Goal: Go to known website: Access a specific website the user already knows

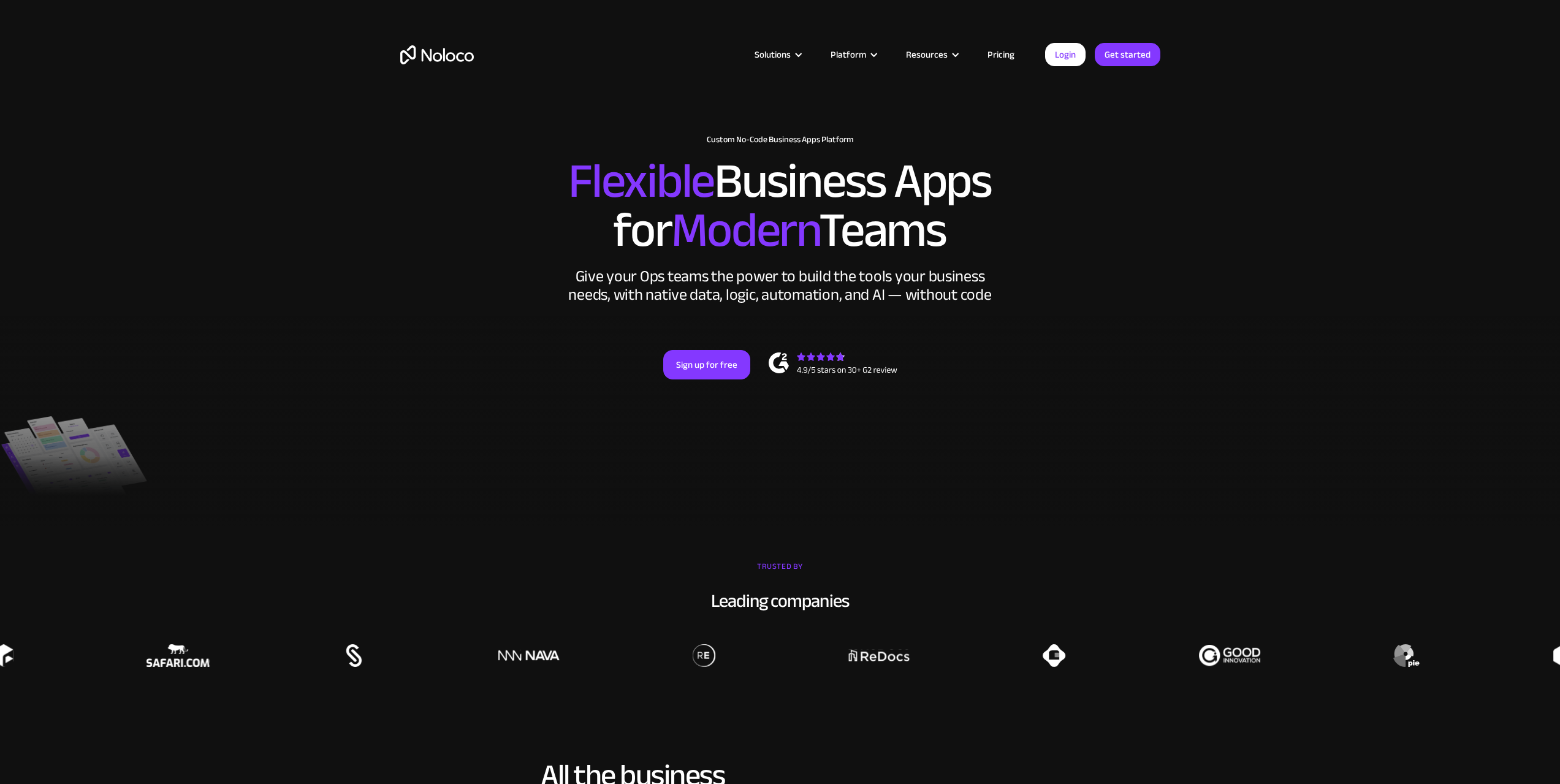
click at [1074, 47] on link "Login" at bounding box center [1065, 54] width 40 height 23
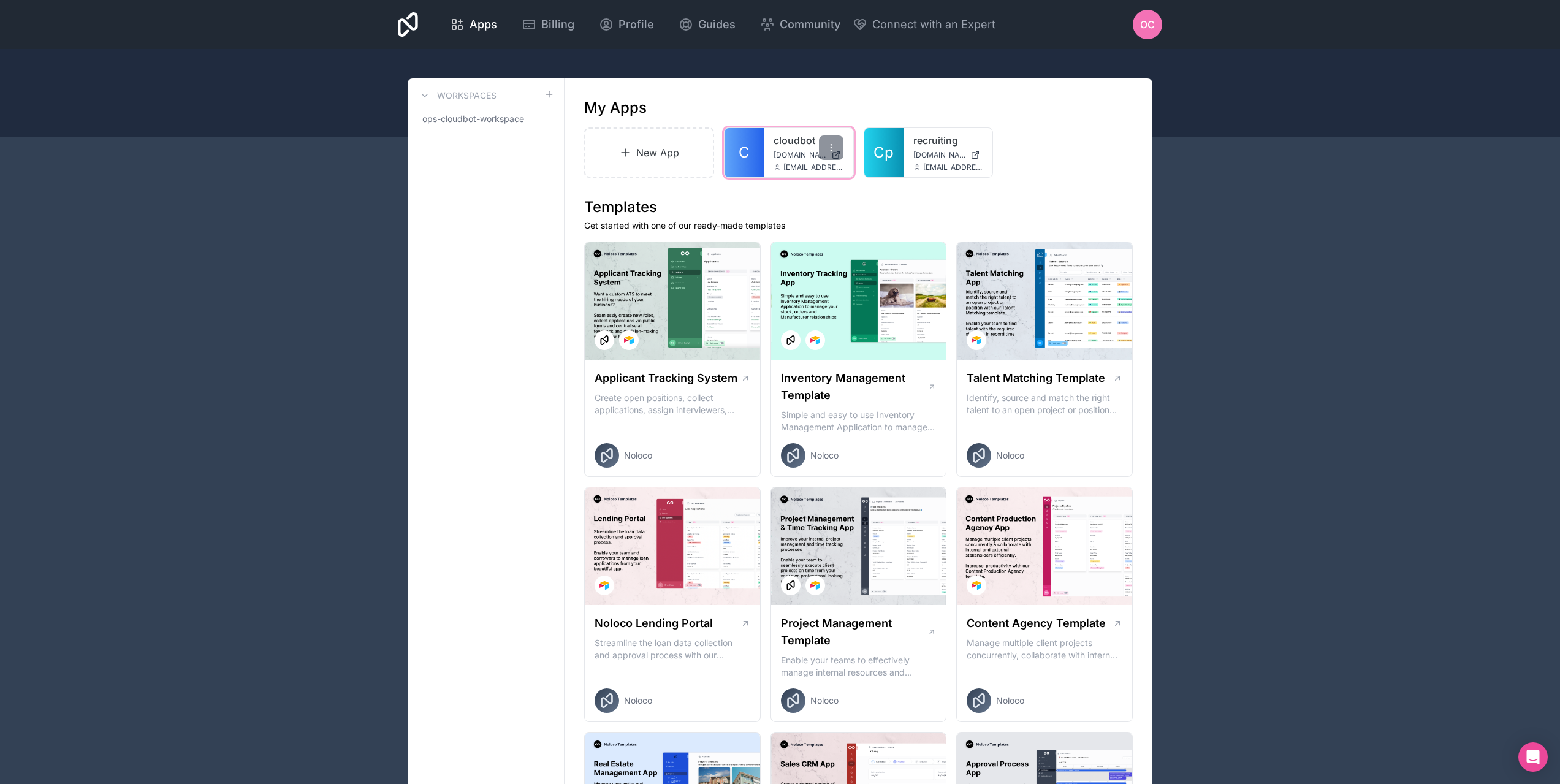
click at [797, 140] on link "cloudbot" at bounding box center [808, 140] width 70 height 15
